Goal: Task Accomplishment & Management: Use online tool/utility

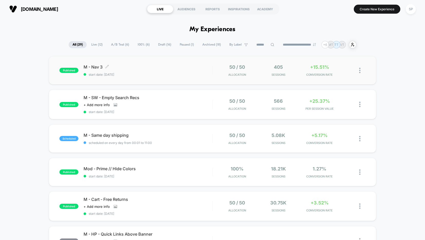
click at [174, 65] on span "M - Nav 3 Click to edit experience details" at bounding box center [148, 66] width 129 height 5
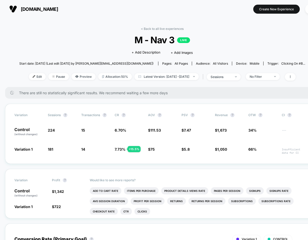
click at [33, 28] on div "< Back to all live experiences M - Nav 3 LIVE Click to edit experience details …" at bounding box center [162, 57] width 286 height 60
